Goal: Information Seeking & Learning: Find specific fact

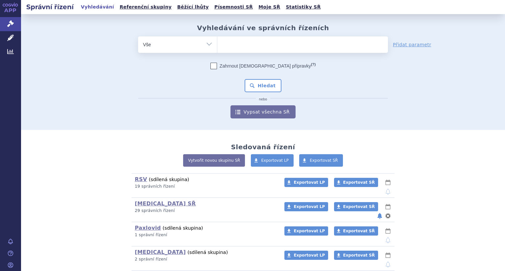
select select "filter-product"
click at [138, 36] on select "Vše Spisová značka Typ SŘ Přípravek/SUKL kód Účastník/Držitel" at bounding box center [177, 43] width 79 height 15
click at [258, 47] on ul at bounding box center [302, 43] width 171 height 14
click at [217, 47] on select at bounding box center [217, 44] width 0 height 16
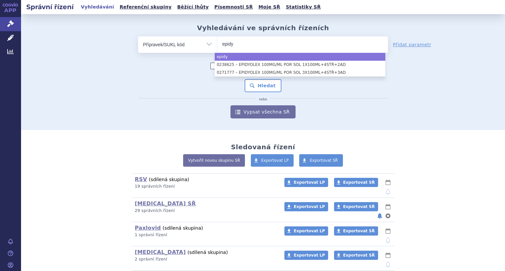
type input "epidy"
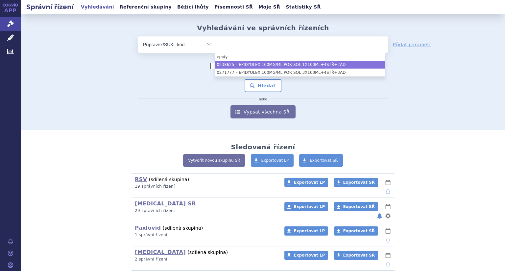
select select "5b895196-981f-4bfc-81a8-493572923267"
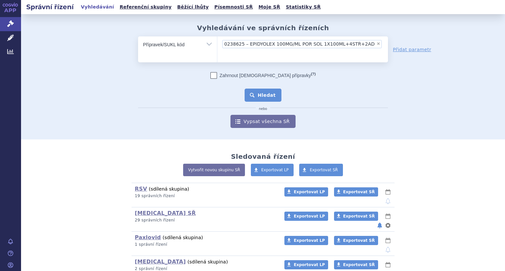
click at [274, 89] on button "Hledat" at bounding box center [262, 95] width 37 height 13
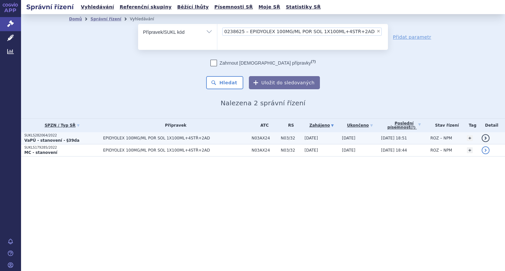
click at [51, 138] on strong "VaPÚ - stanovení - §39da" at bounding box center [51, 140] width 55 height 5
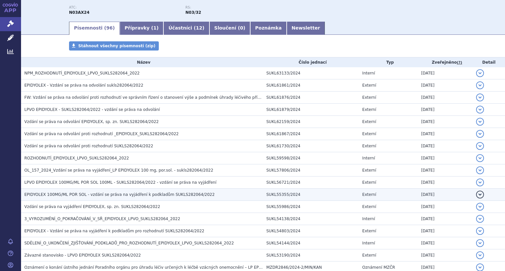
scroll to position [99, 0]
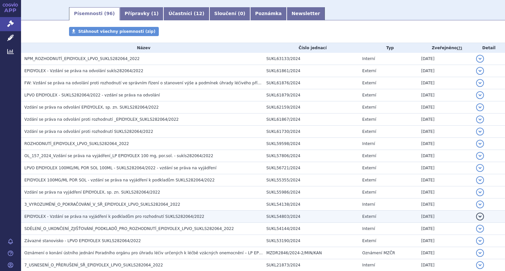
click at [105, 217] on span "EPIDYOLEX - Vzdání se práva na vyjádření k podkladům pro rozhodnutí SUKLS282064…" at bounding box center [114, 217] width 180 height 5
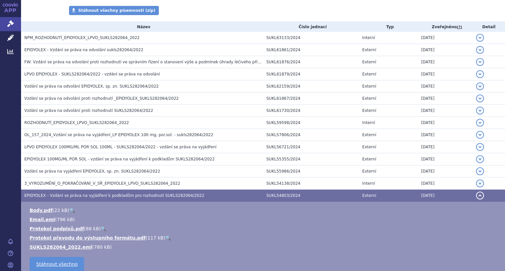
scroll to position [131, 0]
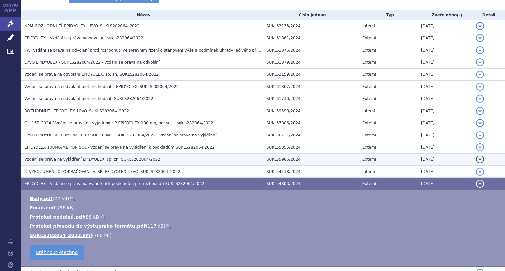
click at [80, 158] on span "Vzdání se práva na vyjádření EPIDYOLEX, sp. zn. SUKLS282064/2022" at bounding box center [92, 159] width 136 height 5
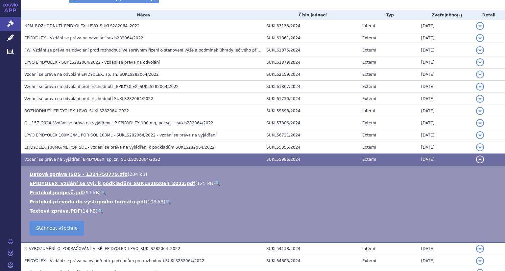
click at [215, 184] on link "🔍" at bounding box center [218, 183] width 6 height 5
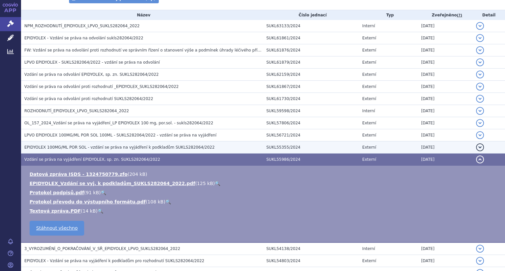
click at [88, 149] on span "EPIDYOLEX 100MG/ML POR SOL - vzdání se práva na vyjádření k podkladům SUKLS2820…" at bounding box center [119, 147] width 190 height 5
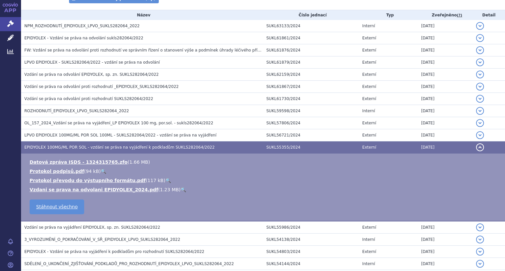
click at [180, 188] on link "🔍" at bounding box center [183, 189] width 6 height 5
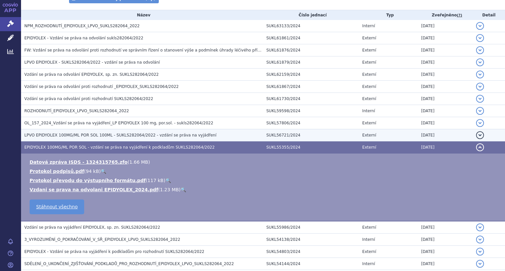
click at [158, 136] on span "LPVO EPIDYOLEX 100MG/ML POR SOL 100ML - SUKLS282064/2022 - vzdání se práva na v…" at bounding box center [120, 135] width 192 height 5
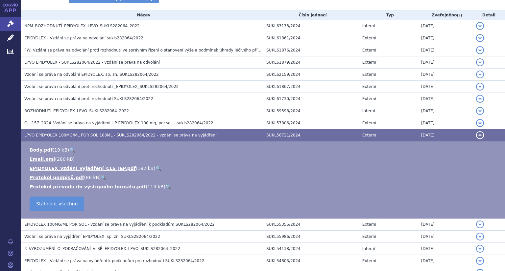
click at [155, 168] on link "🔍" at bounding box center [158, 168] width 6 height 5
